Goal: Task Accomplishment & Management: Manage account settings

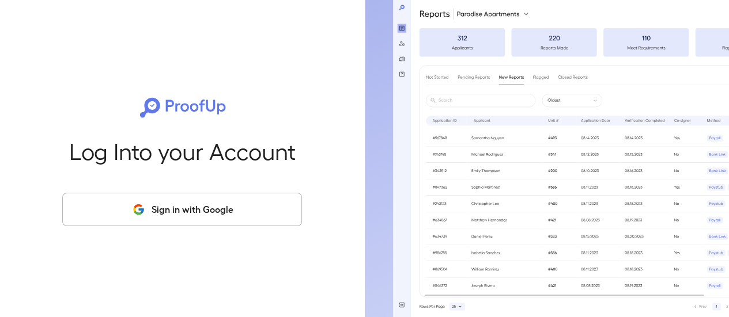
click at [185, 213] on button "Sign in with Google" at bounding box center [182, 209] width 240 height 33
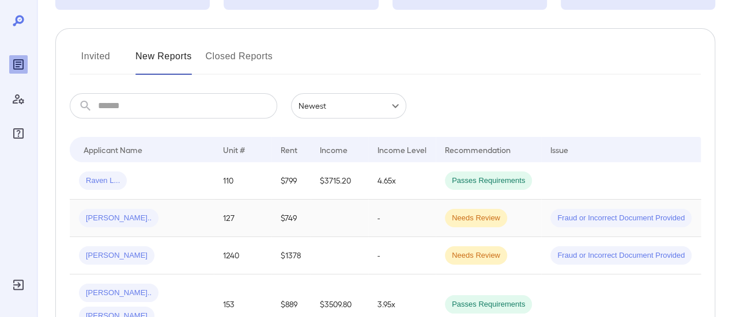
scroll to position [115, 0]
click at [172, 101] on input "text" at bounding box center [187, 105] width 179 height 25
type input "****"
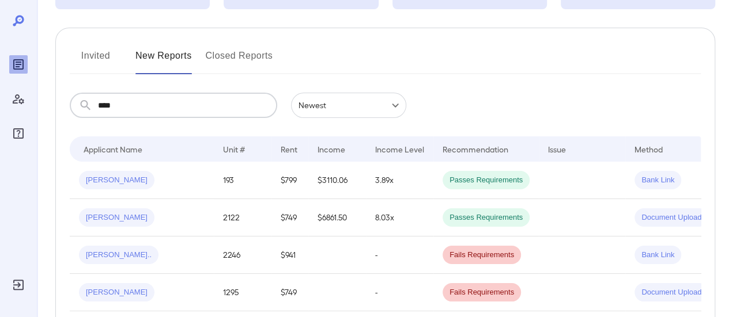
click at [88, 61] on button "Invited" at bounding box center [96, 61] width 52 height 28
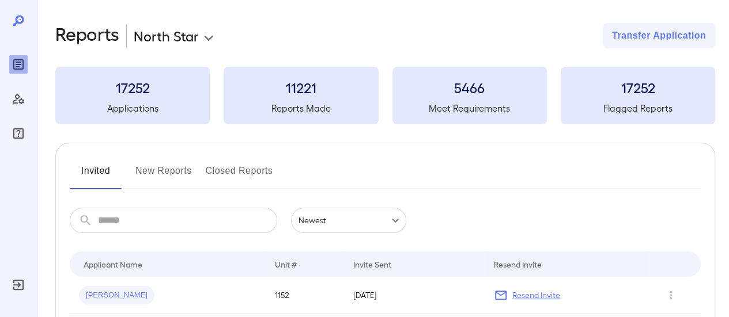
click at [144, 217] on input "text" at bounding box center [187, 220] width 179 height 25
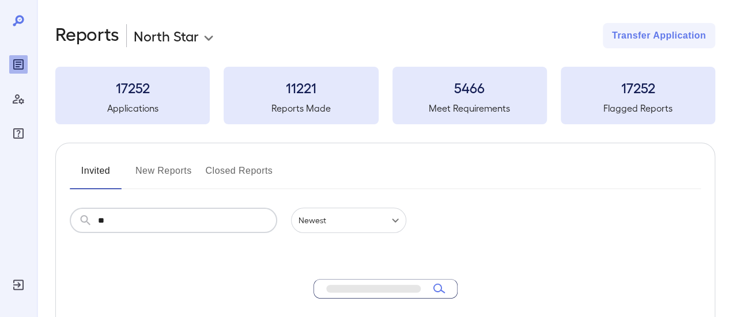
type input "*"
type input "****"
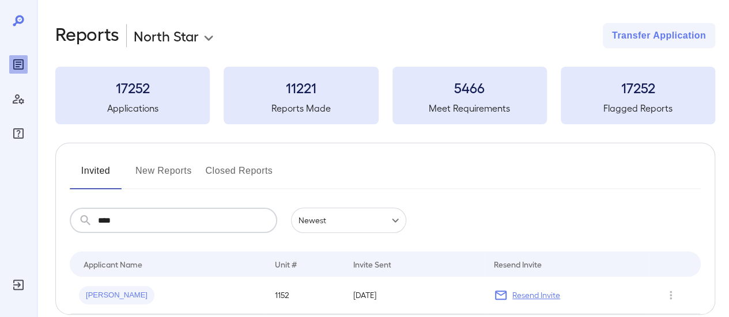
scroll to position [56, 0]
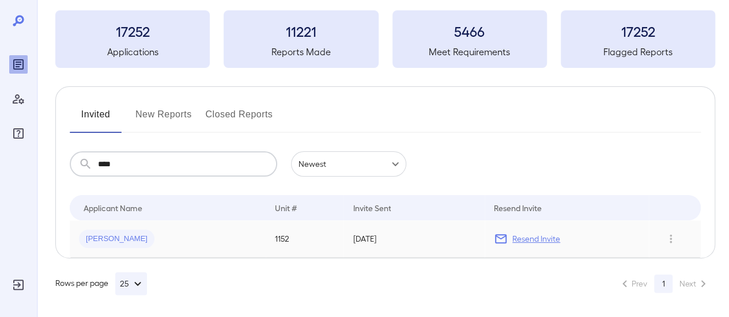
click at [168, 240] on div "[PERSON_NAME]" at bounding box center [167, 239] width 177 height 18
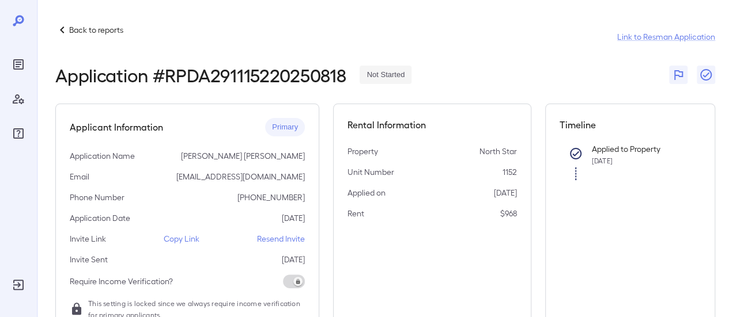
click at [183, 234] on p "Copy Link" at bounding box center [182, 239] width 36 height 12
click at [119, 28] on p "Back to reports" at bounding box center [96, 30] width 54 height 12
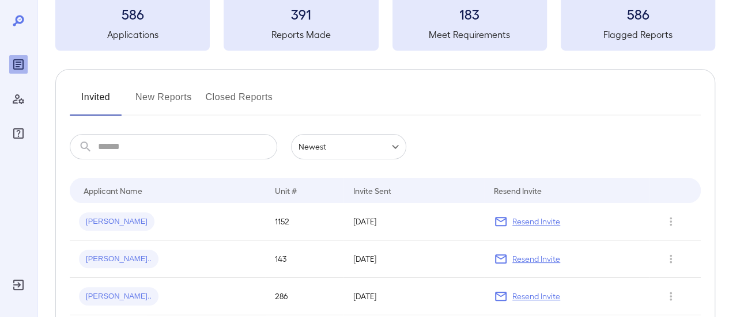
scroll to position [115, 0]
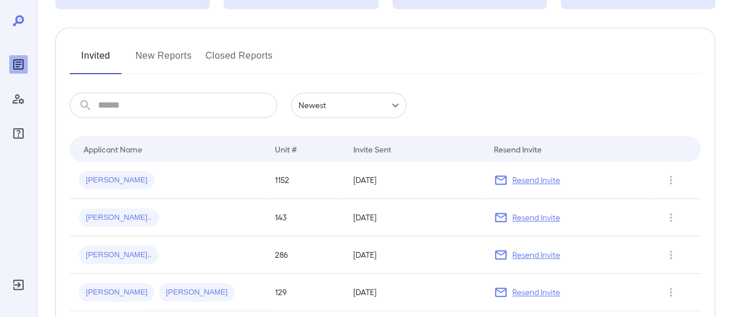
drag, startPoint x: 156, startPoint y: 57, endPoint x: 182, endPoint y: 78, distance: 33.2
click at [157, 56] on button "New Reports" at bounding box center [163, 61] width 56 height 28
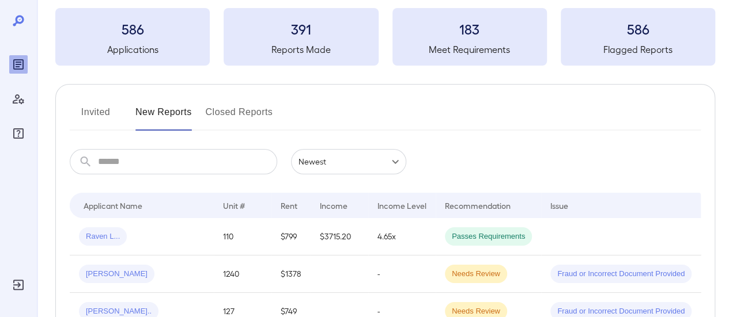
scroll to position [115, 0]
